Goal: Information Seeking & Learning: Check status

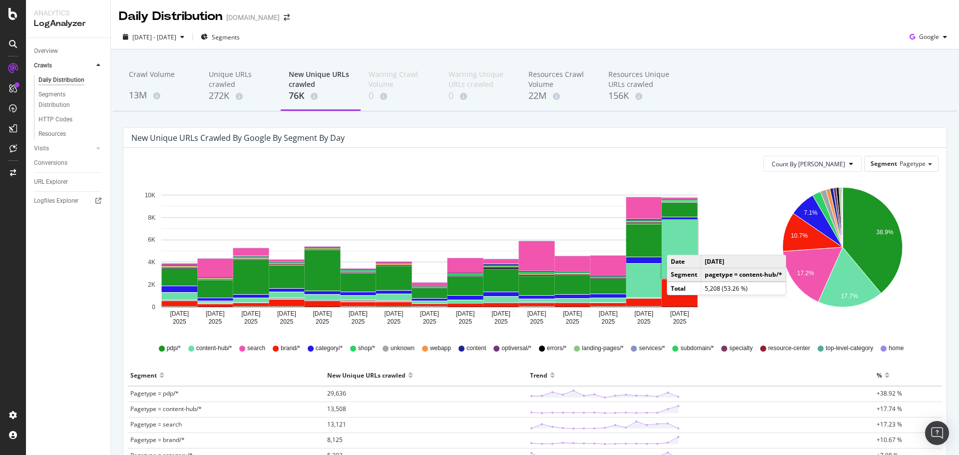
click at [677, 245] on rect "A chart." at bounding box center [680, 249] width 36 height 58
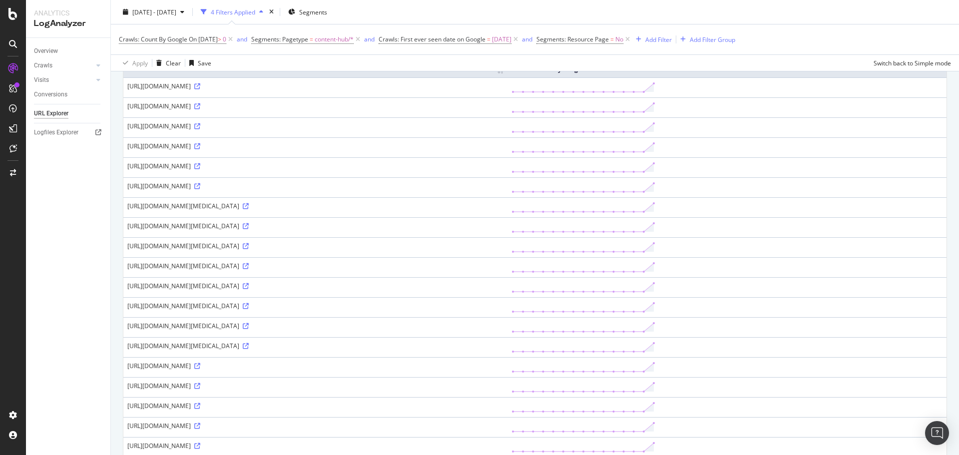
scroll to position [100, 0]
drag, startPoint x: 335, startPoint y: 83, endPoint x: 447, endPoint y: 83, distance: 111.9
click at [447, 83] on div "[URL][DOMAIN_NAME]" at bounding box center [315, 85] width 376 height 8
drag, startPoint x: 486, startPoint y: 86, endPoint x: 336, endPoint y: 86, distance: 149.4
click at [336, 86] on div "[URL][DOMAIN_NAME]" at bounding box center [315, 86] width 376 height 8
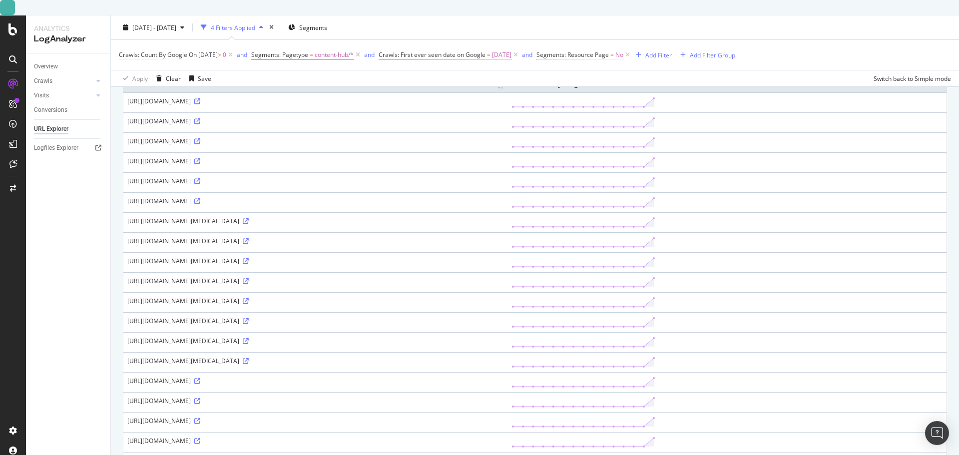
copy div "?gad_source=7&gclid=CKuzjPnhq48DFSPJ8gcdGIwSHA"
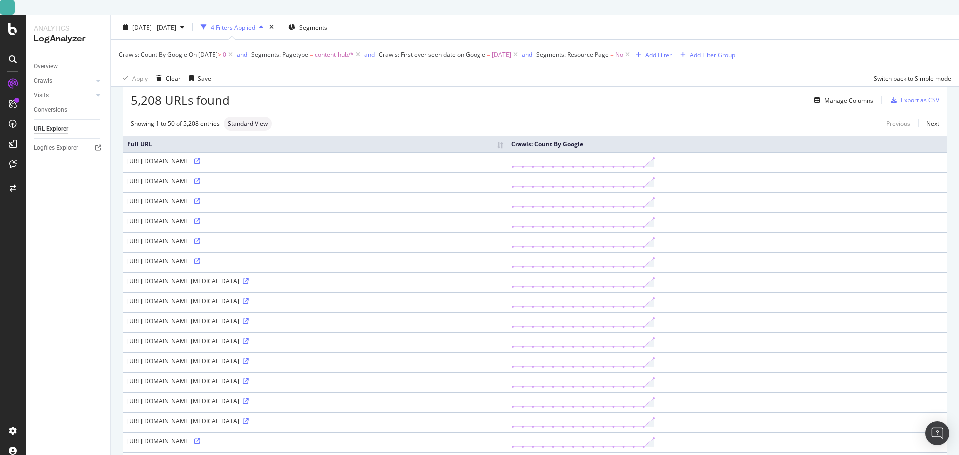
scroll to position [0, 0]
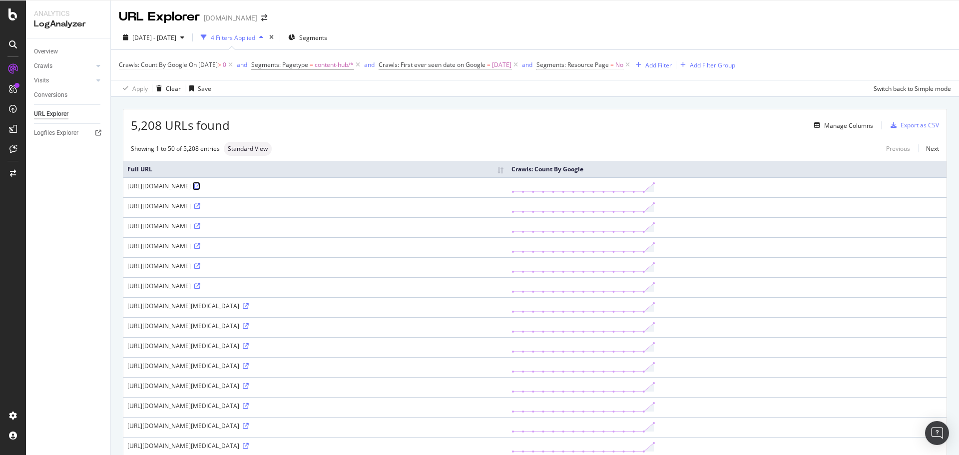
click at [200, 187] on icon at bounding box center [197, 186] width 6 height 6
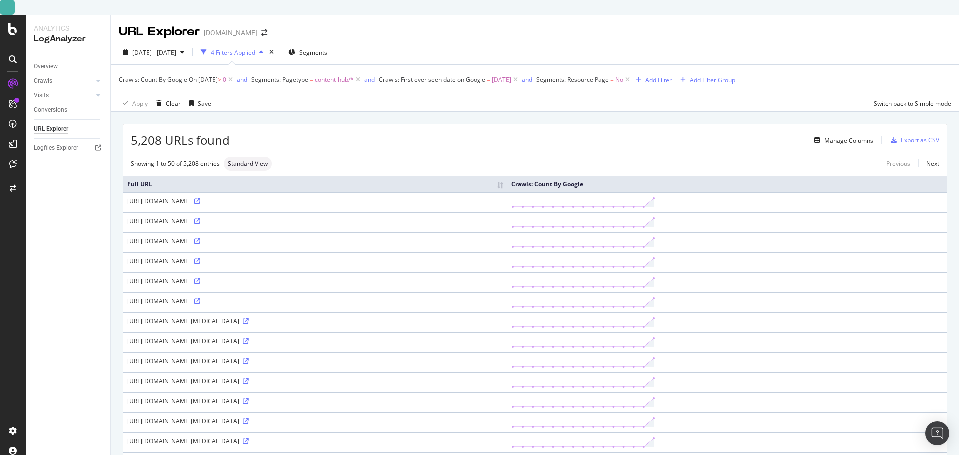
click at [385, 157] on div "Showing 1 to 50 of 5,208 entries Standard View Previous Next" at bounding box center [534, 164] width 823 height 14
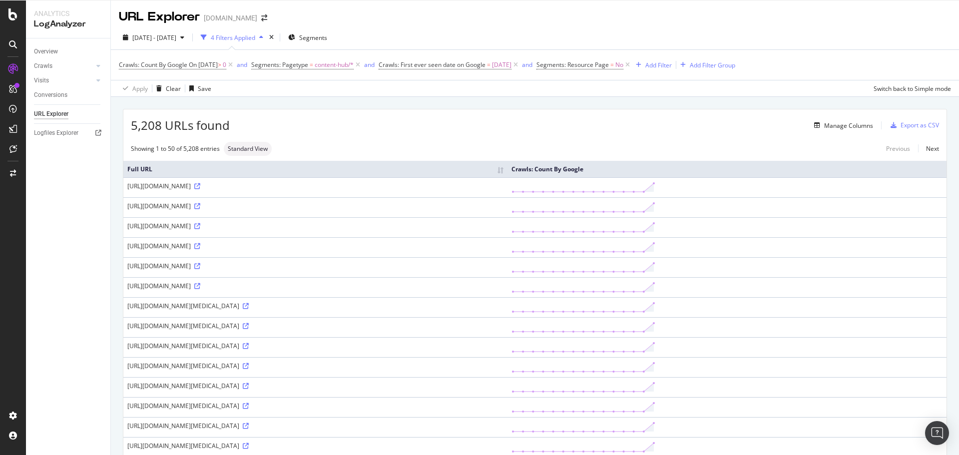
click at [211, 184] on div "[URL][DOMAIN_NAME]" at bounding box center [315, 186] width 376 height 8
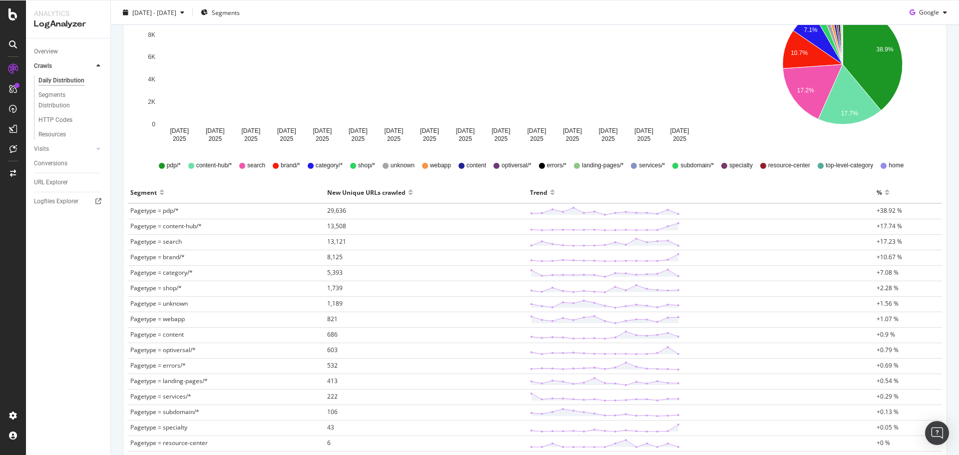
scroll to position [200, 0]
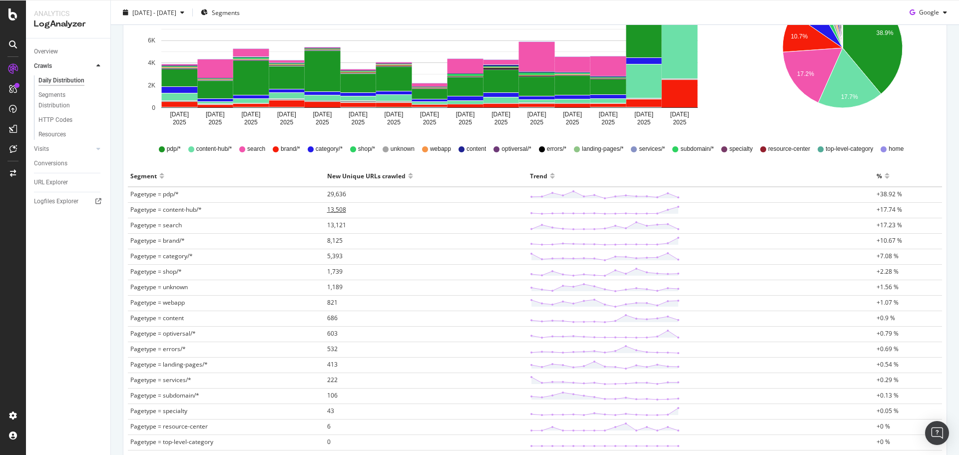
click at [328, 209] on span "13,508" at bounding box center [336, 209] width 19 height 8
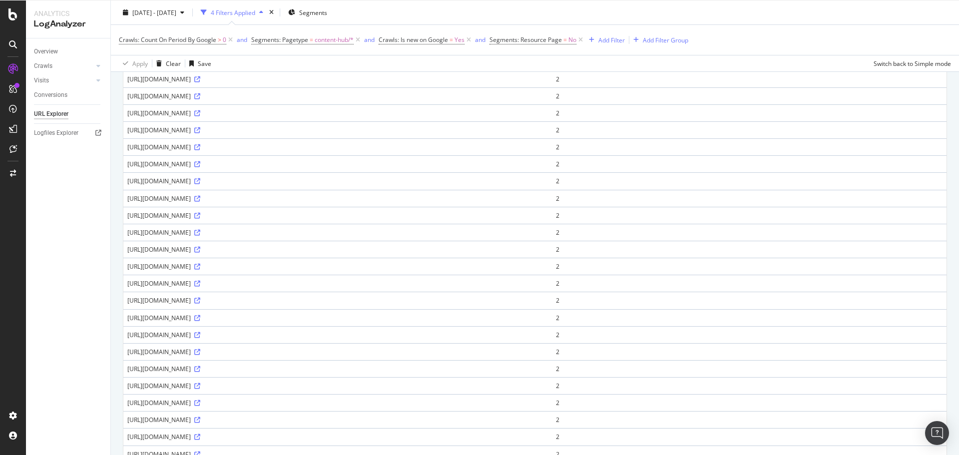
scroll to position [400, 0]
